Goal: Find specific page/section: Find specific page/section

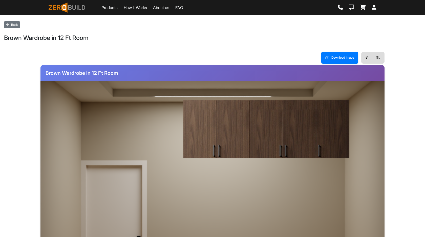
scroll to position [96, 0]
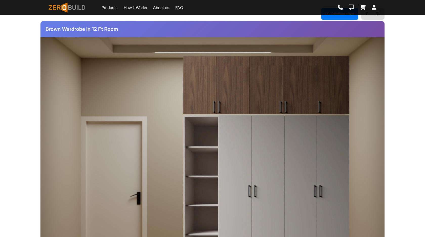
scroll to position [26, 0]
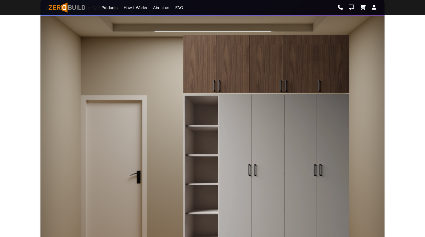
scroll to position [78, 0]
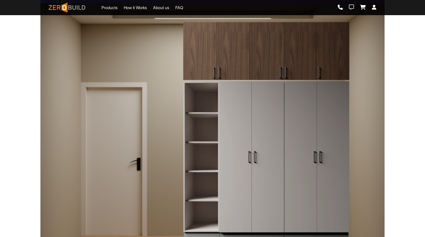
click at [287, 116] on img at bounding box center [266, 160] width 167 height 159
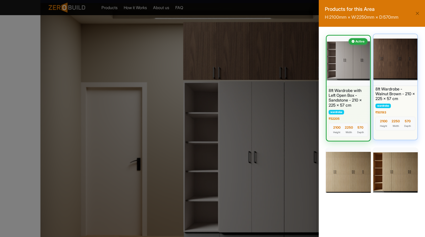
click at [399, 63] on div at bounding box center [395, 59] width 46 height 53
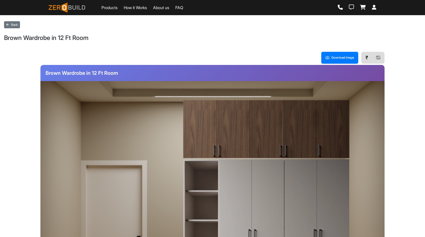
scroll to position [78, 0]
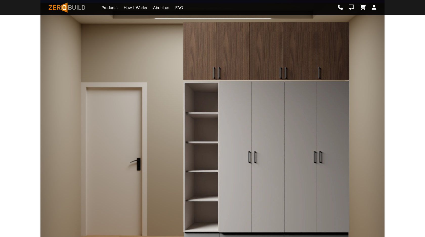
click at [322, 106] on img at bounding box center [266, 160] width 167 height 159
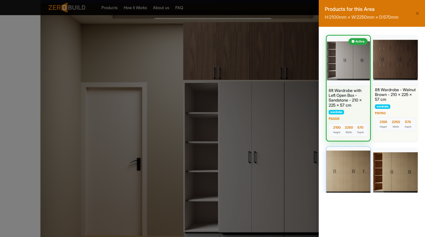
click at [352, 175] on div at bounding box center [348, 172] width 46 height 53
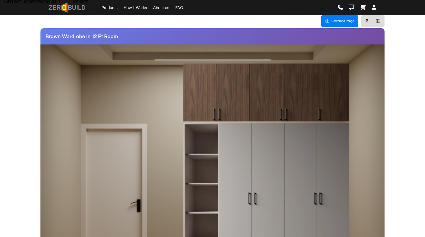
scroll to position [38, 0]
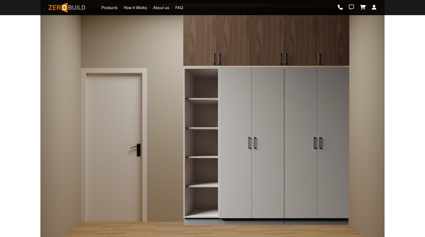
scroll to position [93, 0]
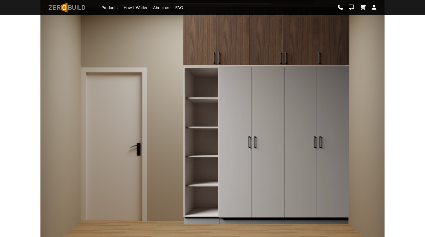
click at [305, 129] on img at bounding box center [266, 145] width 167 height 159
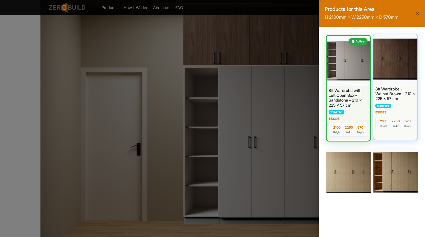
click at [382, 66] on div at bounding box center [395, 59] width 46 height 53
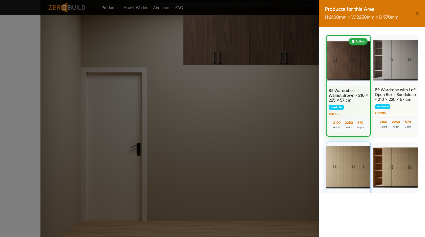
click at [336, 159] on div at bounding box center [348, 167] width 46 height 53
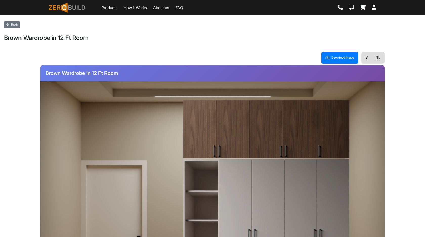
scroll to position [93, 0]
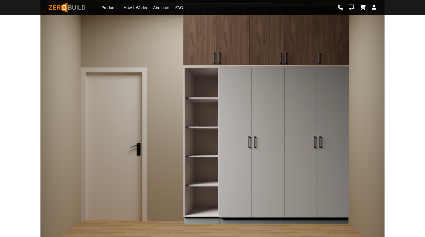
click at [297, 122] on img at bounding box center [266, 145] width 167 height 159
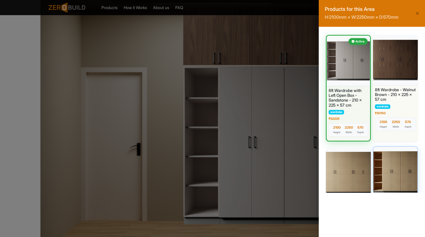
click at [387, 171] on div at bounding box center [395, 172] width 46 height 53
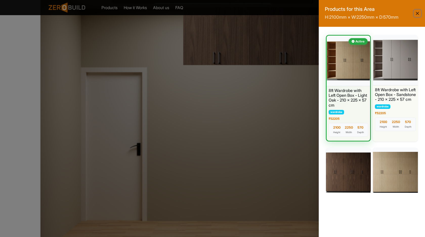
click at [418, 13] on button "Close" at bounding box center [416, 13] width 7 height 7
